Goal: Information Seeking & Learning: Learn about a topic

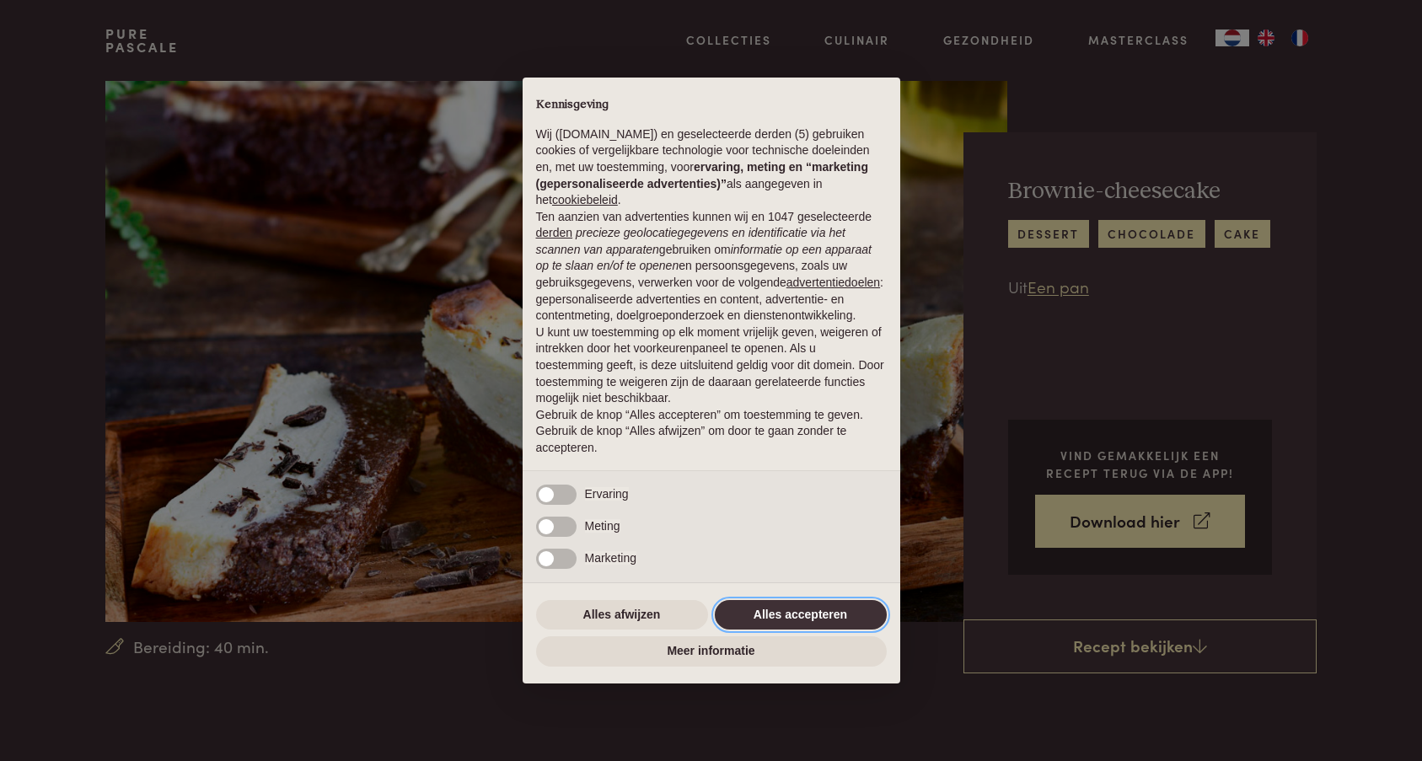
click at [793, 620] on button "Alles accepteren" at bounding box center [801, 615] width 172 height 30
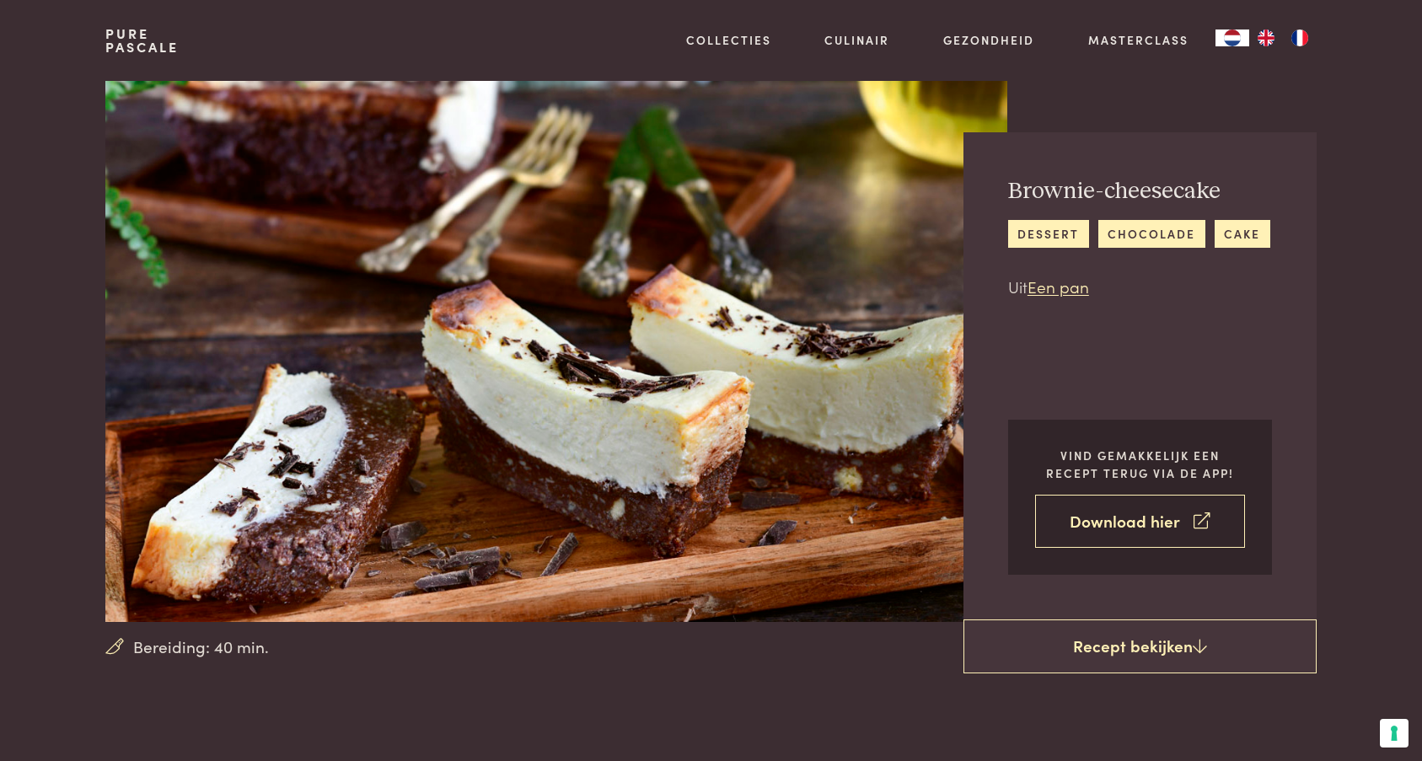
click at [1142, 520] on link "Download hier" at bounding box center [1140, 521] width 210 height 53
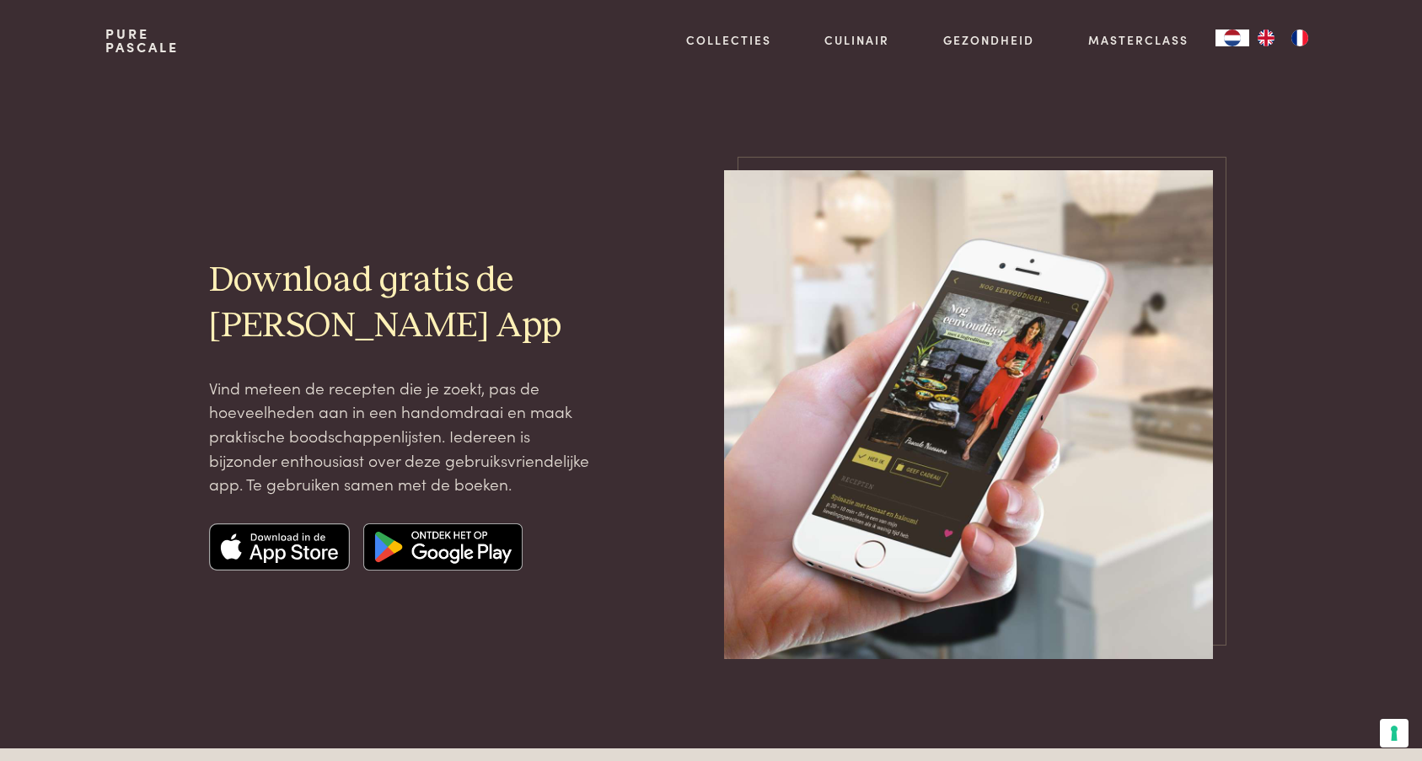
click at [315, 551] on img at bounding box center [280, 547] width 142 height 47
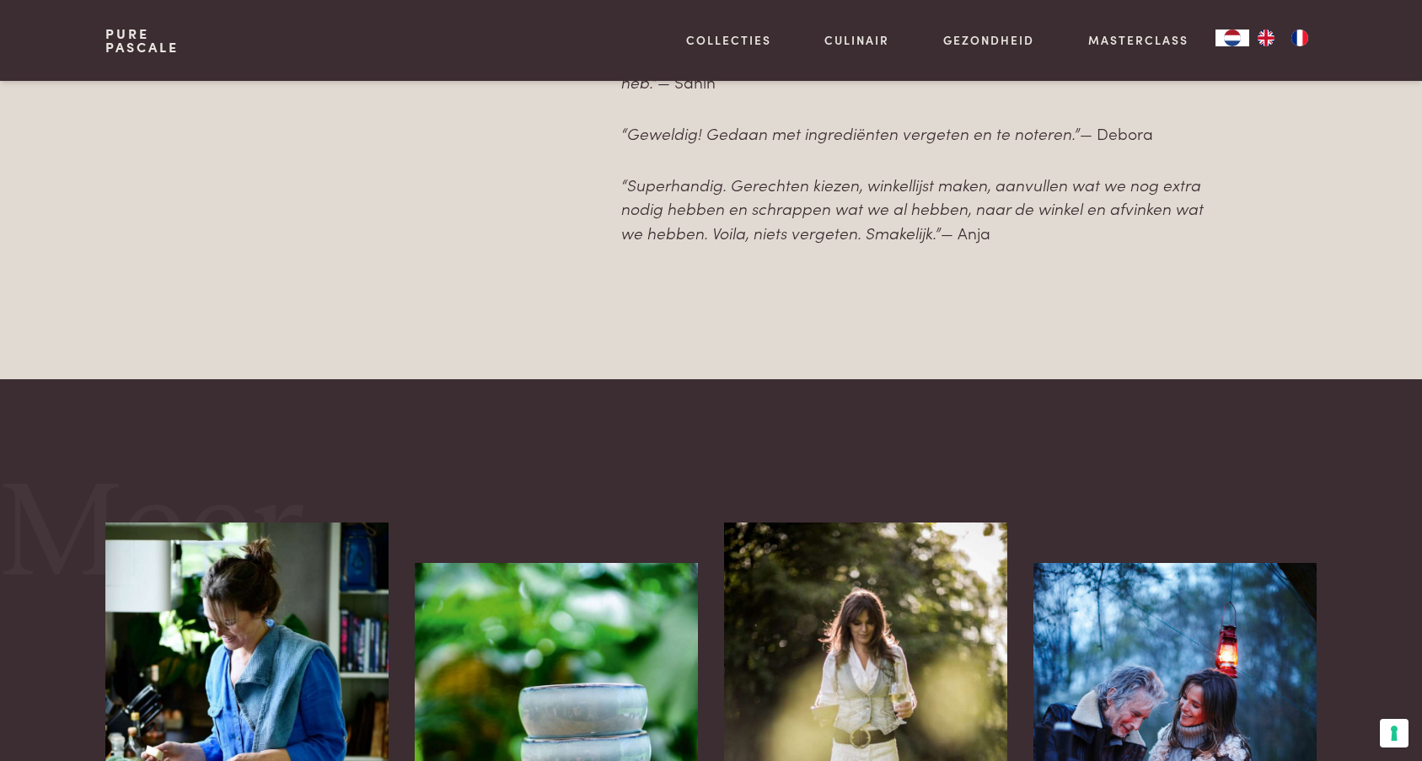
scroll to position [1575, 0]
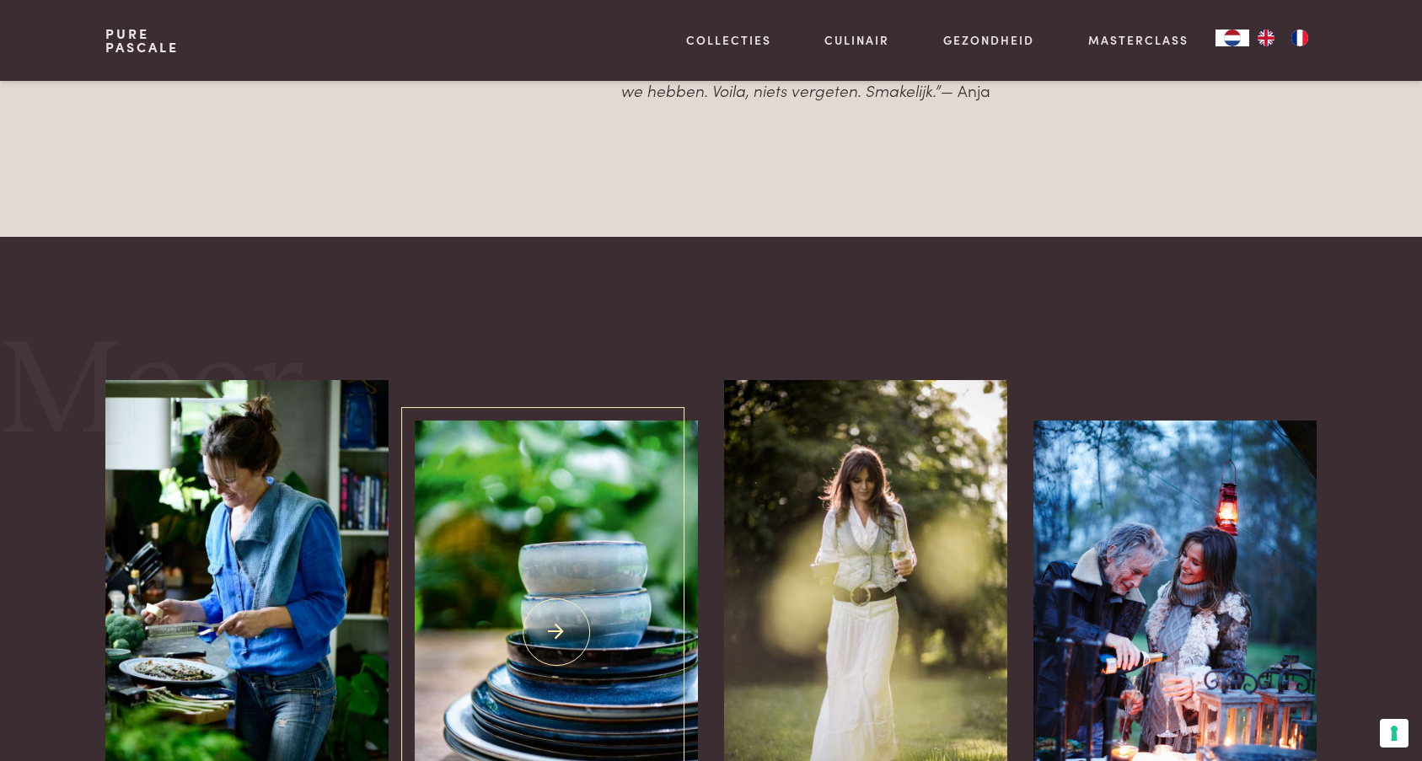
click at [635, 600] on img at bounding box center [556, 633] width 282 height 424
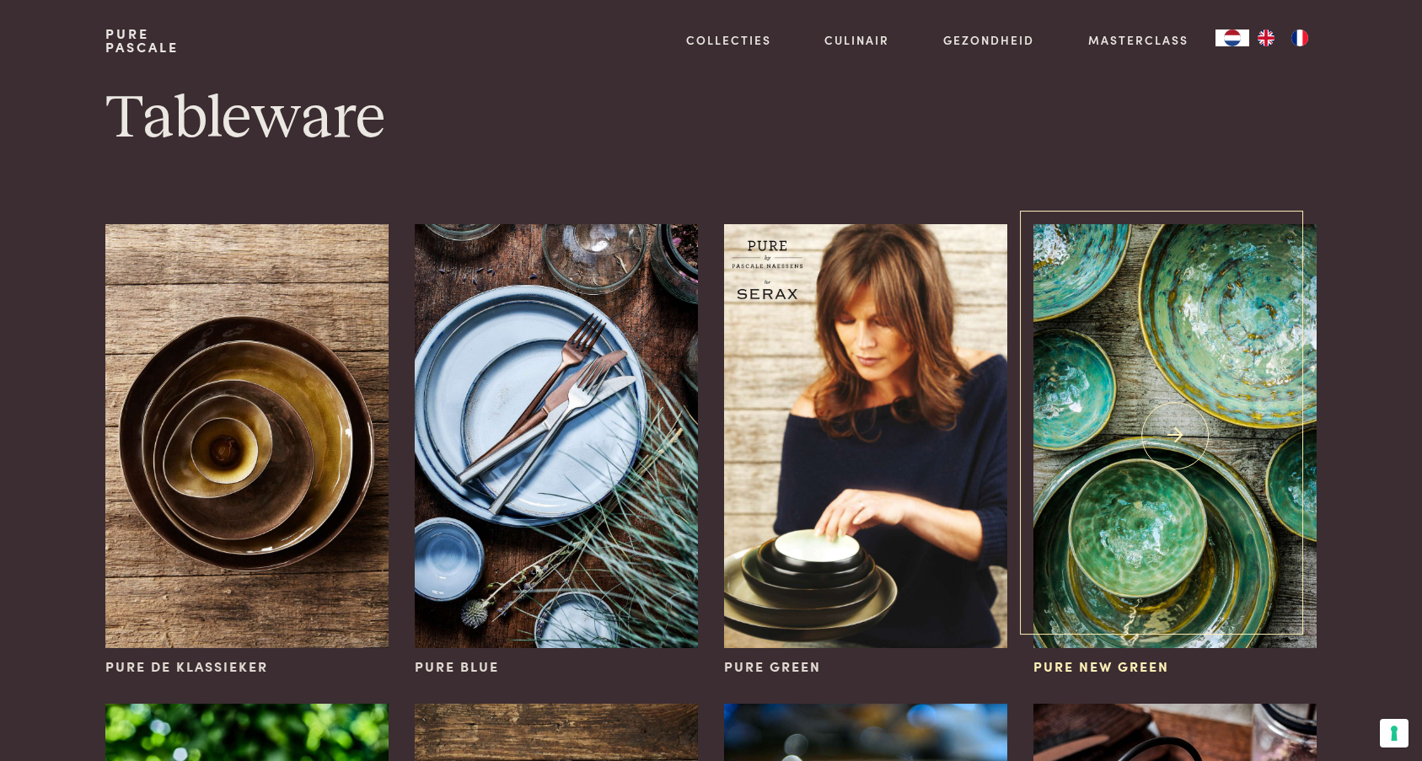
click at [1053, 547] on img at bounding box center [1175, 436] width 282 height 424
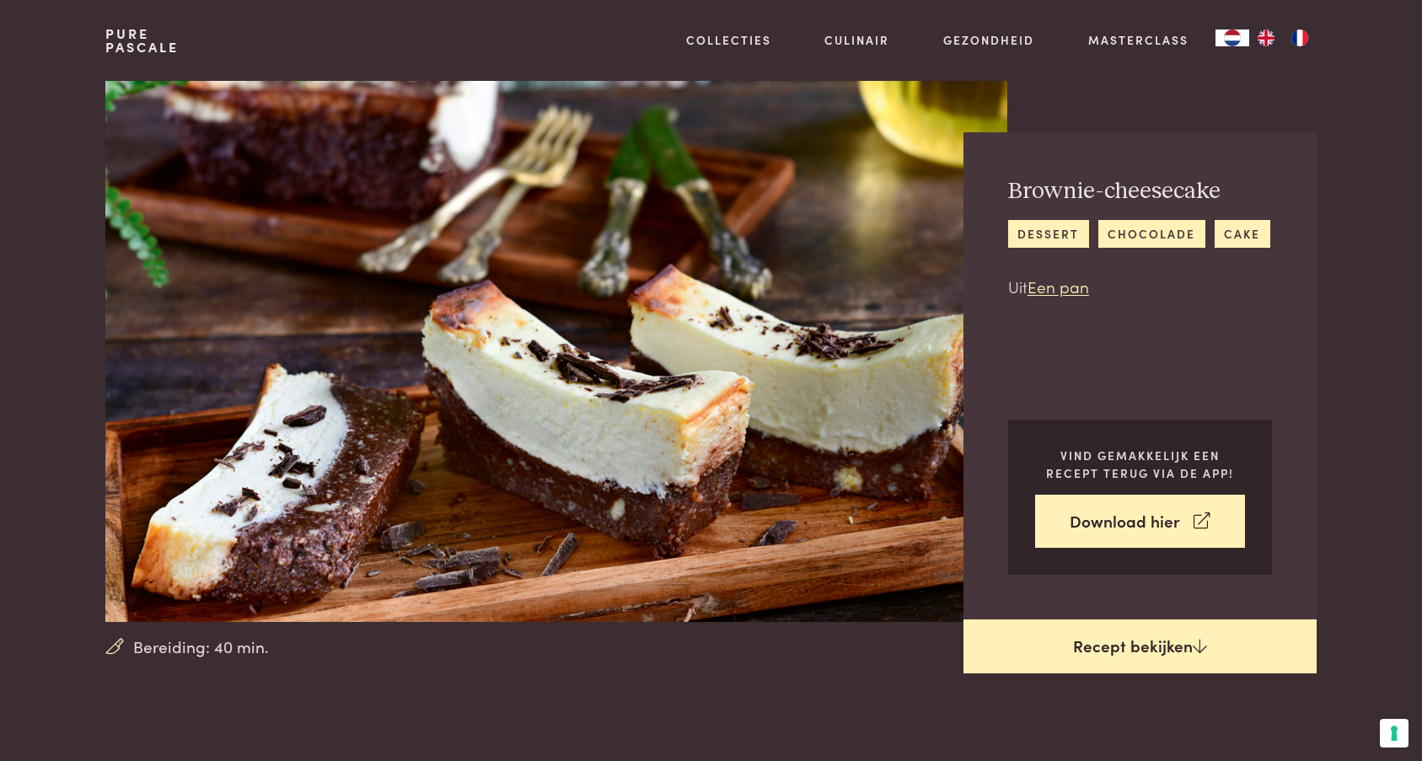
click at [1104, 644] on link "Recept bekijken" at bounding box center [1140, 647] width 353 height 54
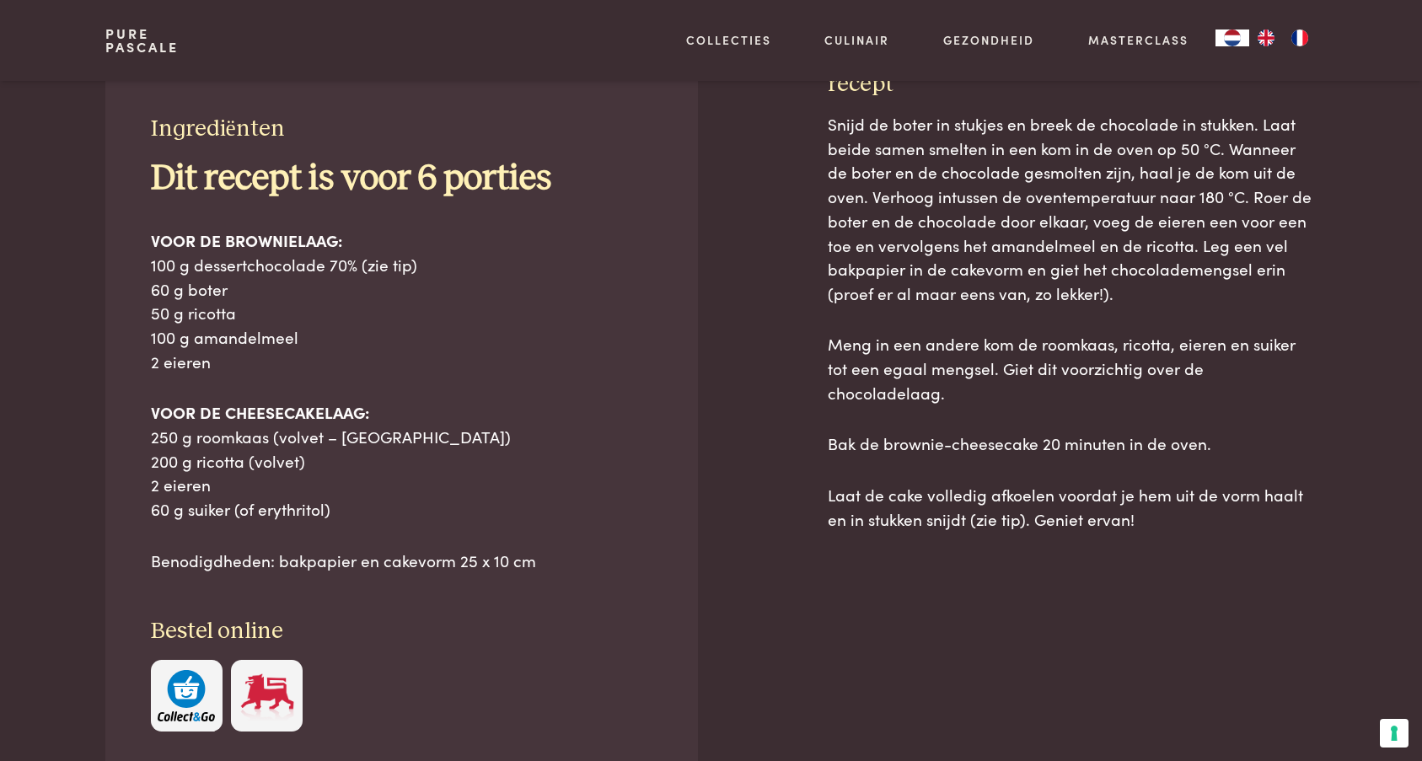
scroll to position [761, 0]
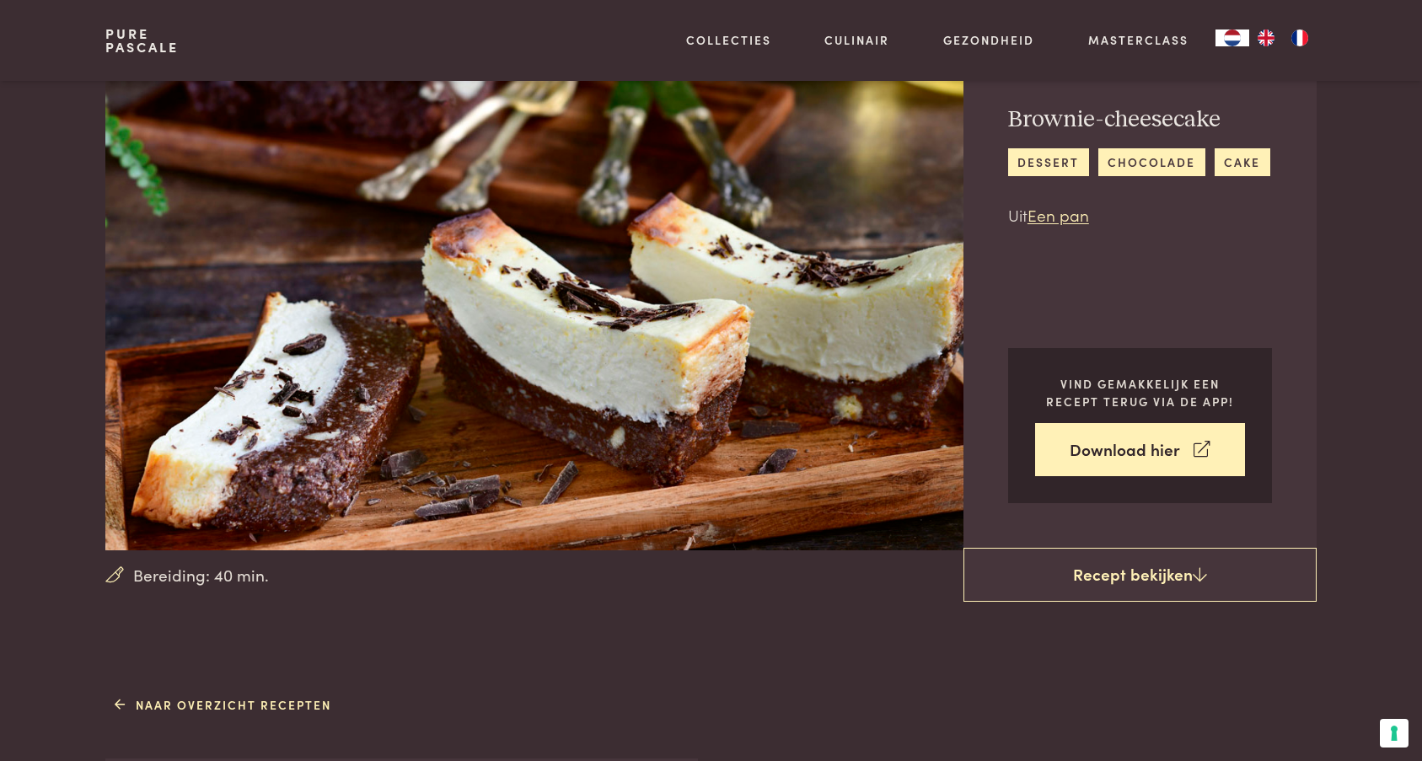
scroll to position [63, 0]
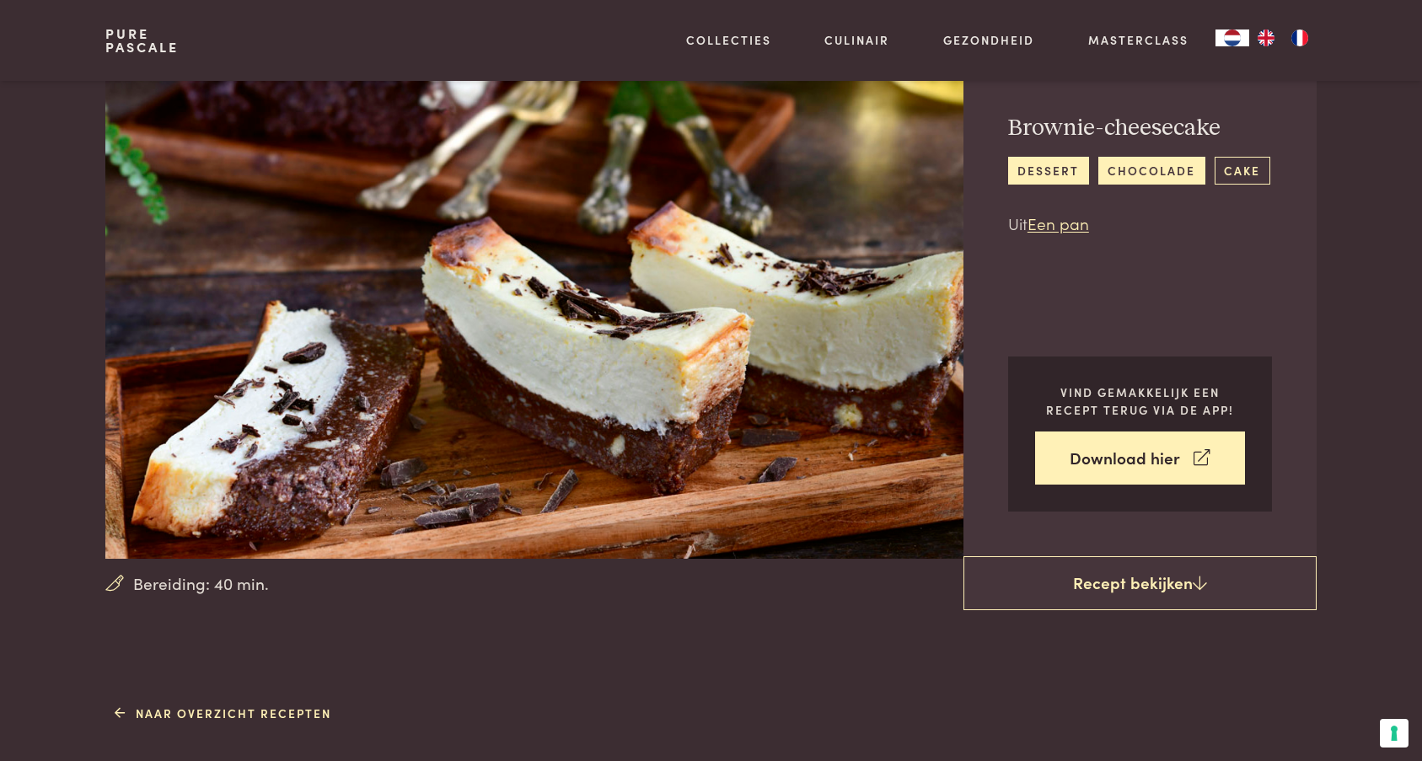
click at [1237, 169] on link "cake" at bounding box center [1243, 171] width 56 height 28
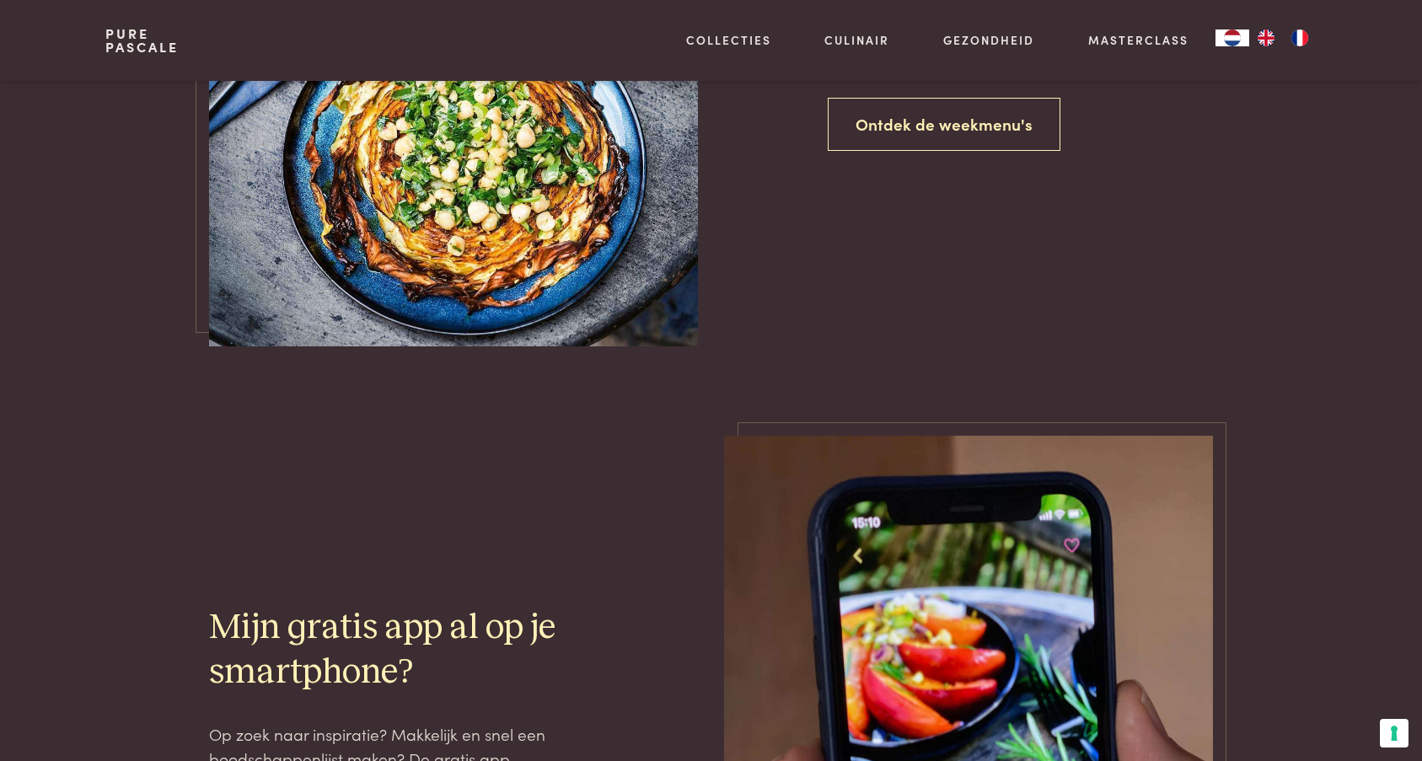
scroll to position [1327, 0]
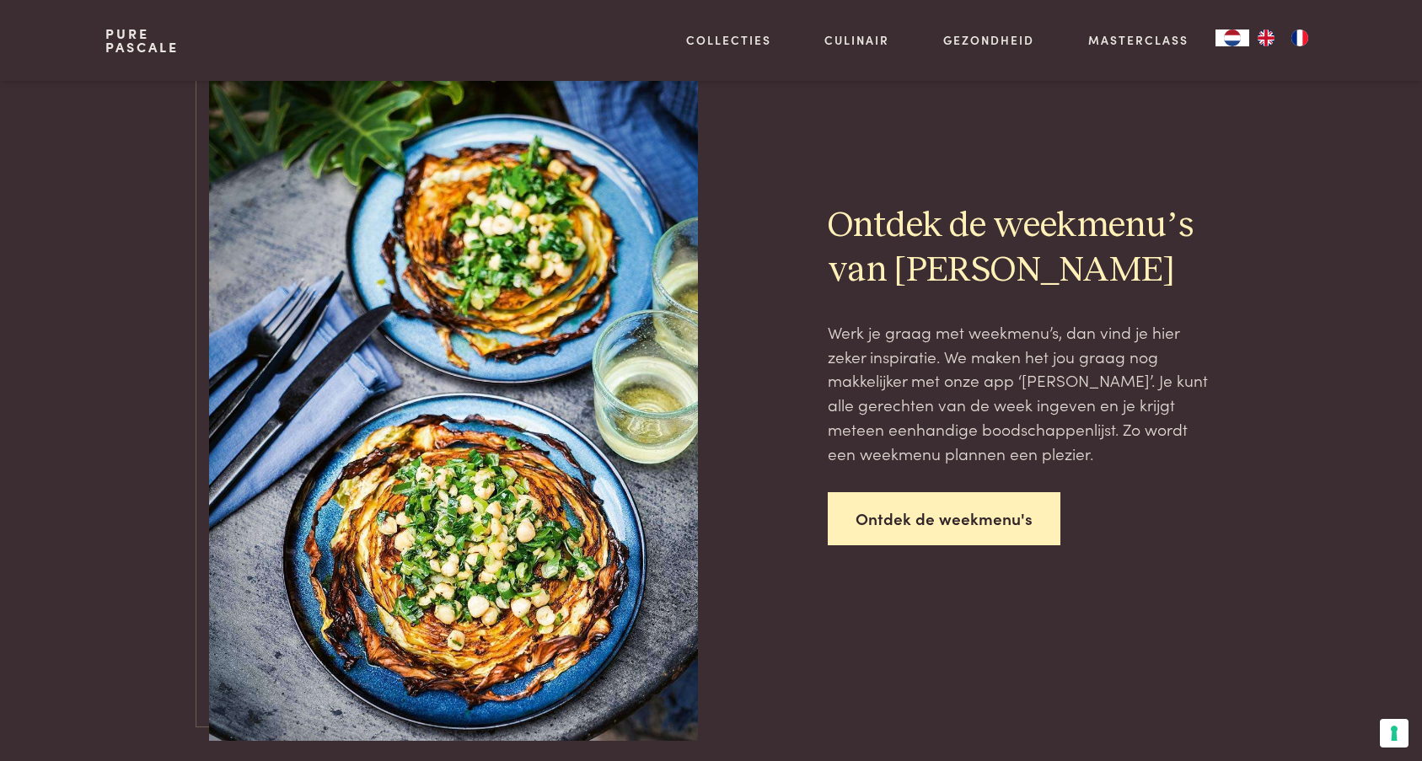
click at [948, 519] on link "Ontdek de weekmenu's" at bounding box center [944, 518] width 233 height 53
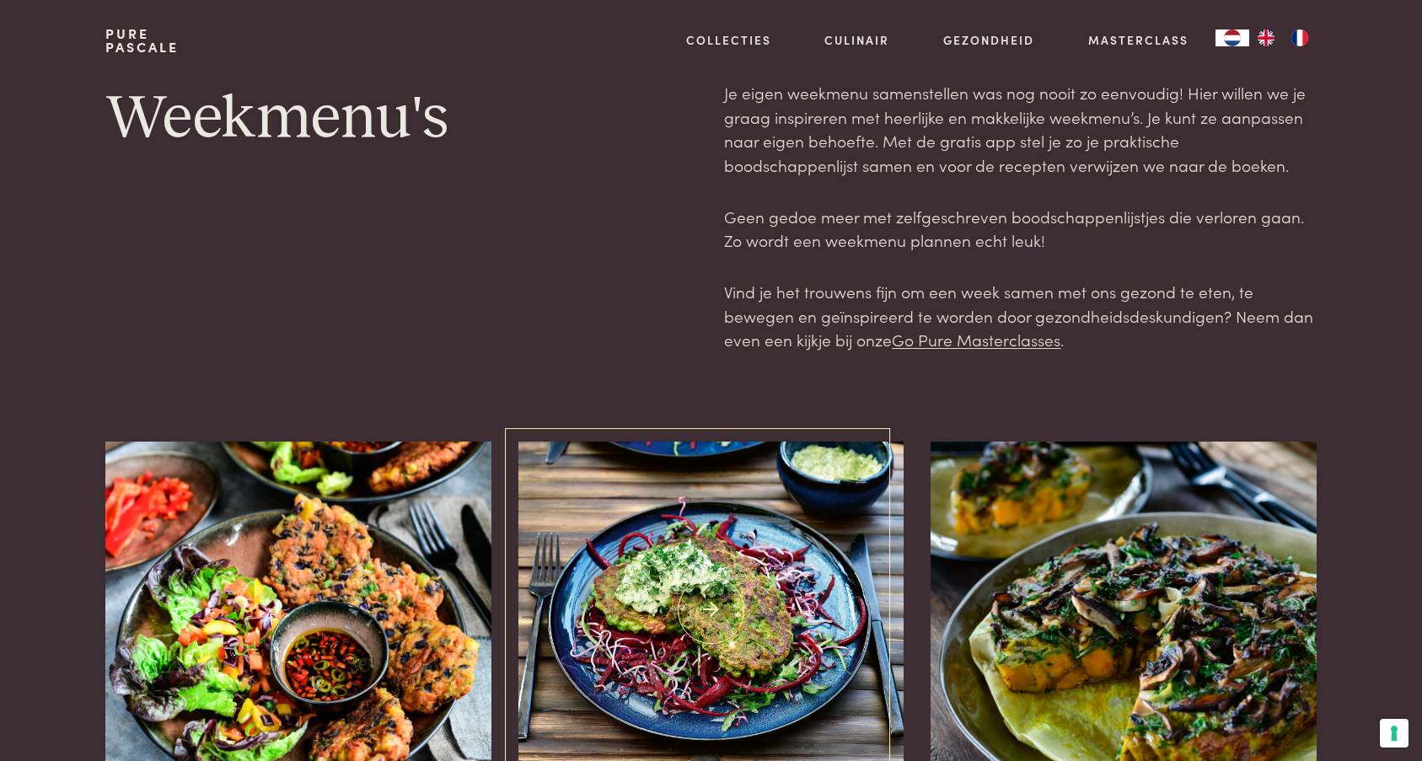
click at [741, 613] on img at bounding box center [711, 610] width 386 height 337
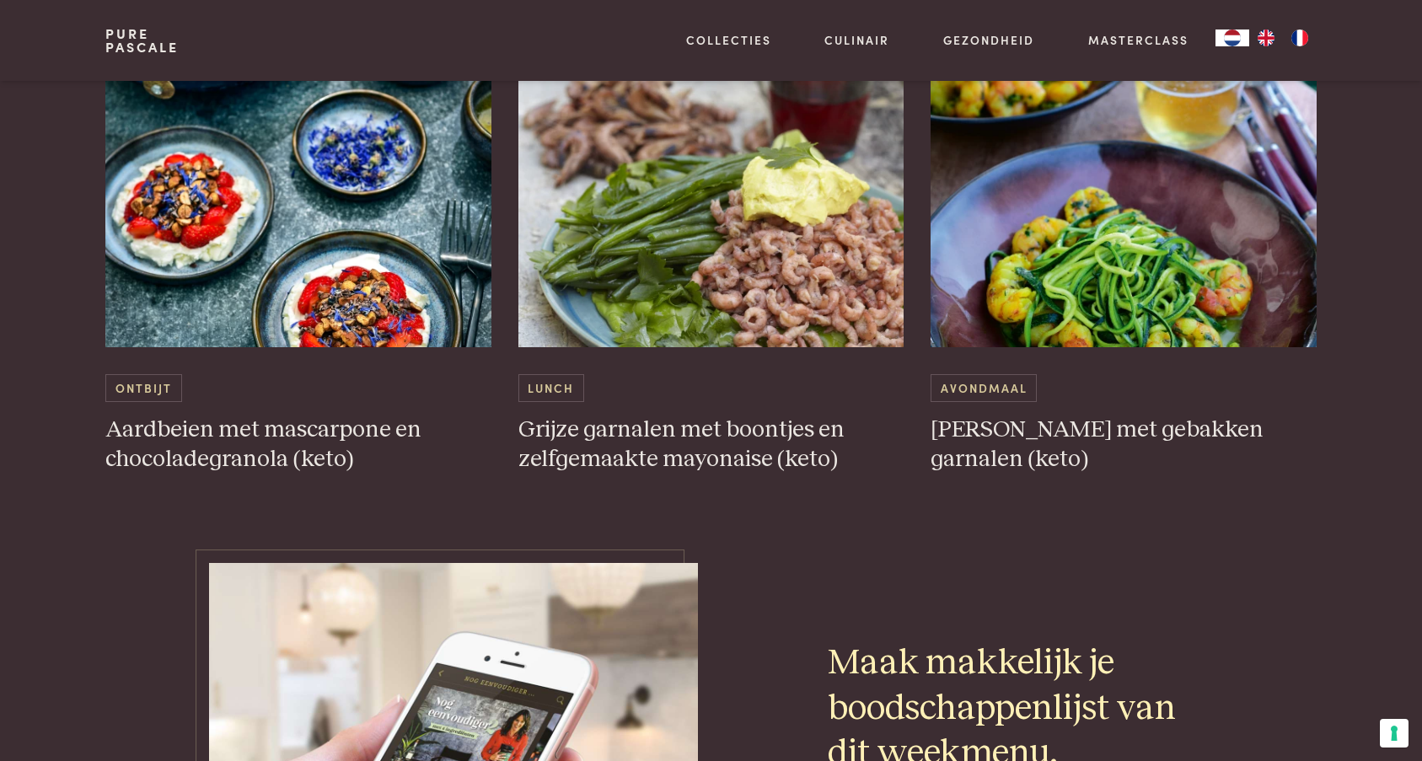
scroll to position [4964, 0]
